Goal: Find specific page/section: Find specific page/section

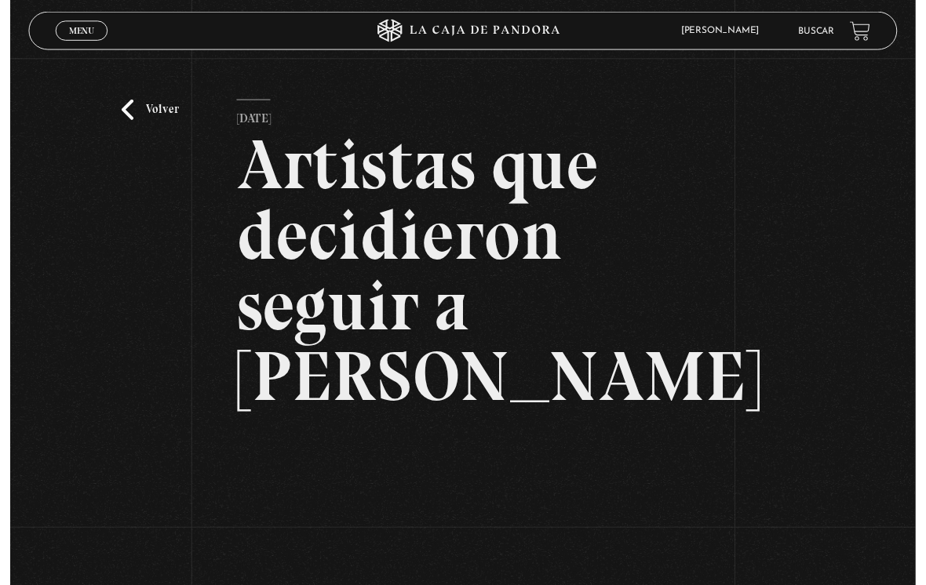
scroll to position [162, 0]
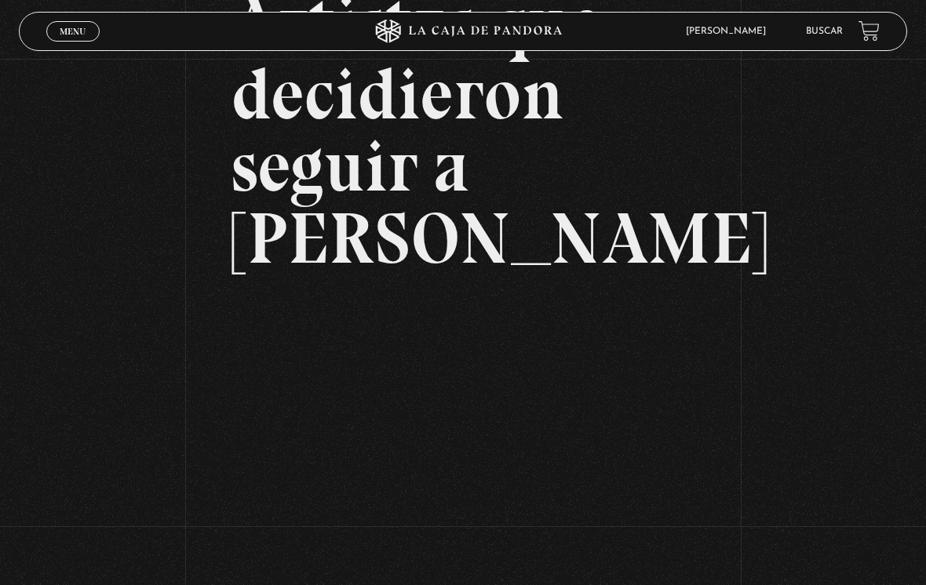
click at [823, 24] on li "Buscar" at bounding box center [824, 30] width 37 height 21
click at [829, 35] on link "Buscar" at bounding box center [824, 31] width 37 height 9
click at [831, 33] on link "Buscar" at bounding box center [824, 31] width 37 height 9
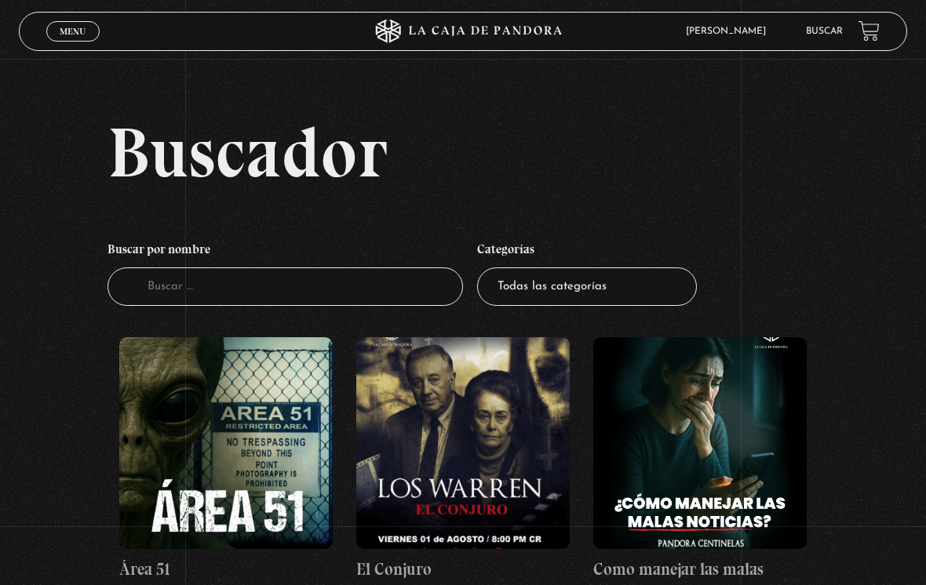
click at [602, 282] on select "Todas las categorías 11:11 Humanitario (1) Amo los [DATE] (2) Análisis de serie…" at bounding box center [587, 286] width 220 height 38
select select "centinelas"
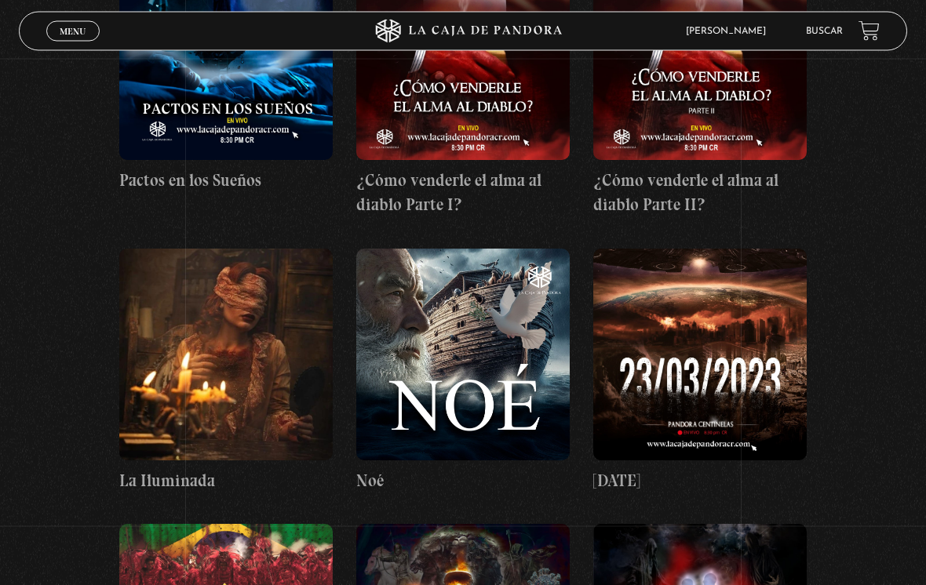
scroll to position [3571, 0]
click at [445, 289] on figure at bounding box center [462, 355] width 213 height 212
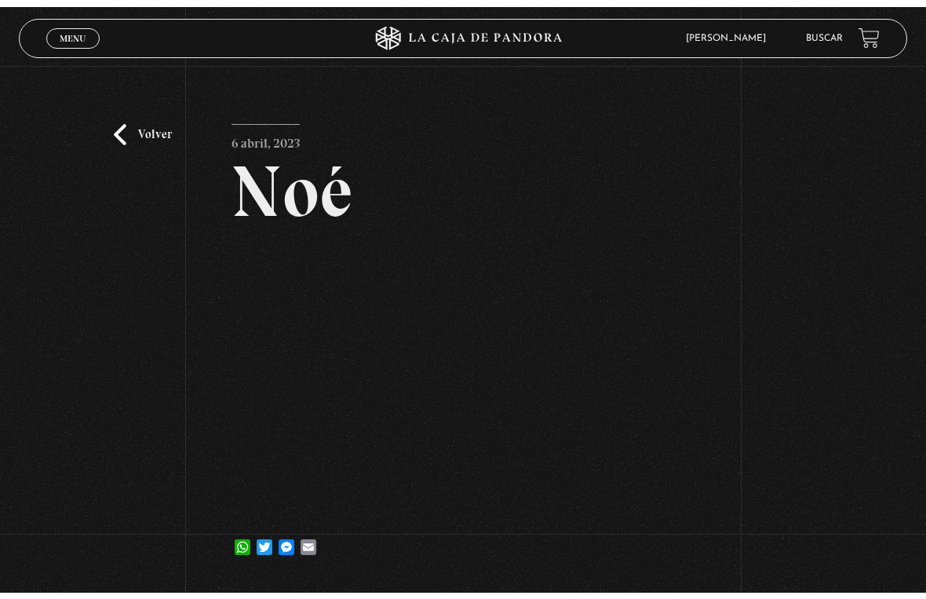
scroll to position [19, 0]
